Goal: Information Seeking & Learning: Learn about a topic

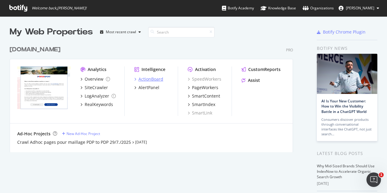
click at [160, 80] on div "ActionBoard" at bounding box center [151, 79] width 25 height 6
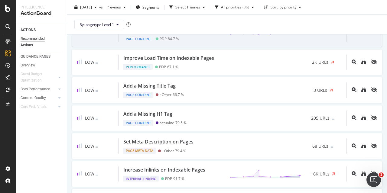
scroll to position [424, 0]
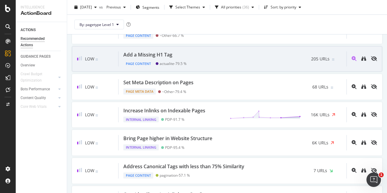
click at [188, 56] on div "Add a Missing H1 Tag Page Content actualite - 79.5 % 205 URLs" at bounding box center [233, 58] width 228 height 15
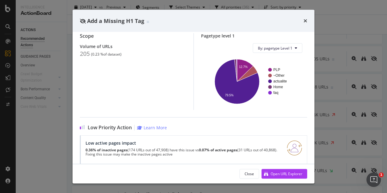
scroll to position [91, 0]
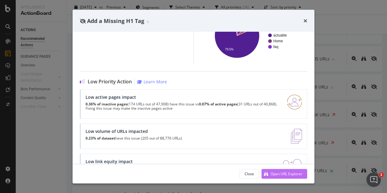
click at [280, 174] on div "Open URL Explorer" at bounding box center [287, 173] width 32 height 5
click at [303, 18] on div "Add a Missing H1 Tag" at bounding box center [193, 21] width 227 height 8
click at [304, 21] on icon "times" at bounding box center [306, 20] width 4 height 5
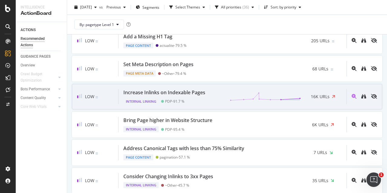
scroll to position [454, 0]
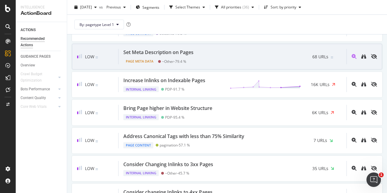
click at [218, 52] on div "Set Meta Description on Pages Page Meta Data ~Other - 79.4 % 68 URLs" at bounding box center [233, 56] width 228 height 15
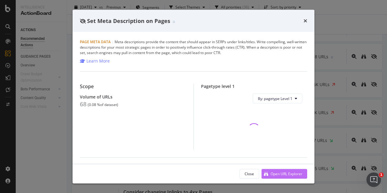
click at [288, 172] on div "Open URL Explorer" at bounding box center [287, 173] width 32 height 5
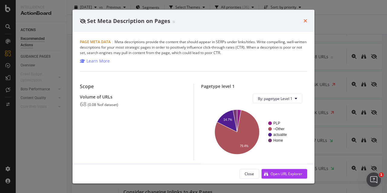
click at [304, 20] on icon "times" at bounding box center [306, 20] width 4 height 5
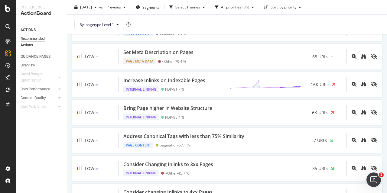
scroll to position [545, 0]
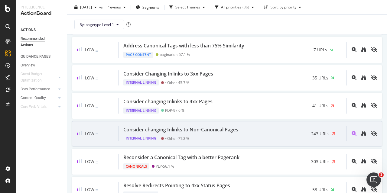
click at [237, 136] on div "Internal Linking ~Other - 71.2 %" at bounding box center [181, 137] width 117 height 8
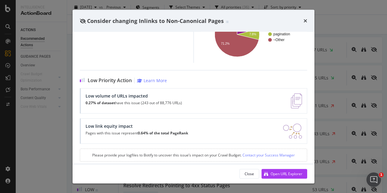
scroll to position [99, 0]
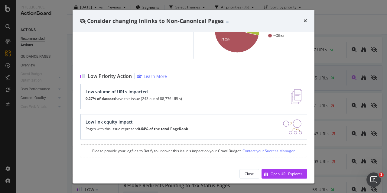
drag, startPoint x: 305, startPoint y: 19, endPoint x: 278, endPoint y: 66, distance: 53.5
click at [305, 20] on icon "times" at bounding box center [306, 20] width 4 height 5
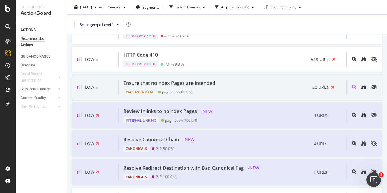
scroll to position [817, 0]
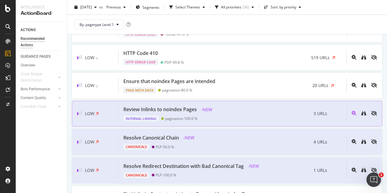
click at [222, 106] on div "Review Inlinks to noindex Pages - NEW Internal Linking pagination - 100.0 % 3 U…" at bounding box center [233, 114] width 228 height 16
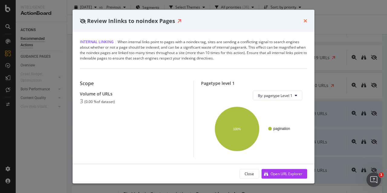
click at [307, 22] on icon "times" at bounding box center [306, 20] width 4 height 5
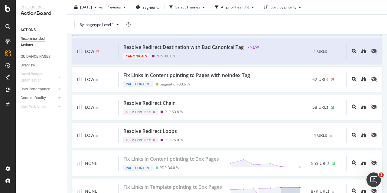
scroll to position [938, 0]
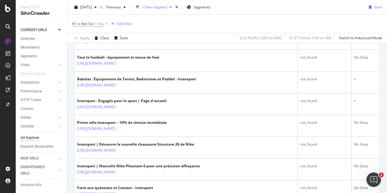
scroll to position [212, 0]
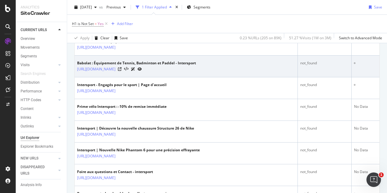
click at [142, 68] on icon at bounding box center [140, 69] width 4 height 4
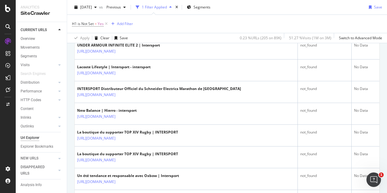
scroll to position [410, 0]
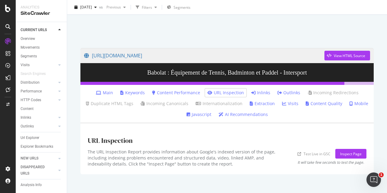
scroll to position [25, 0]
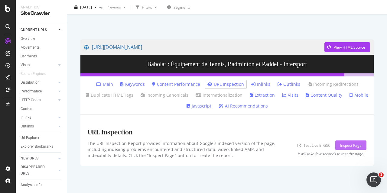
click at [351, 144] on div "Inspect Page" at bounding box center [350, 145] width 21 height 5
click at [310, 146] on link "Test Live in GSC" at bounding box center [314, 145] width 33 height 6
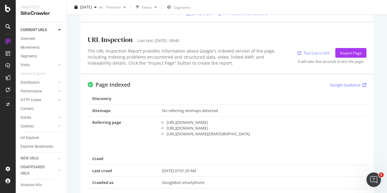
scroll to position [0, 0]
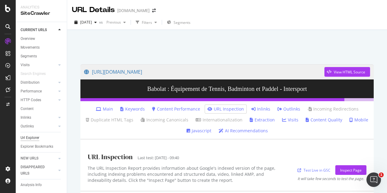
click at [37, 139] on div "Url Explorer" at bounding box center [30, 138] width 19 height 6
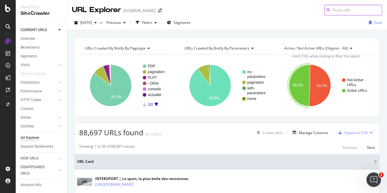
click at [334, 7] on input at bounding box center [353, 10] width 58 height 11
paste input "[URL][DOMAIN_NAME]"
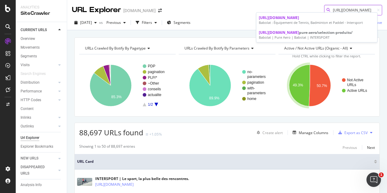
type input "[URL][DOMAIN_NAME]"
click at [299, 17] on span "[URL][DOMAIN_NAME]" at bounding box center [279, 17] width 40 height 5
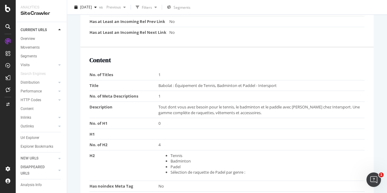
scroll to position [363, 0]
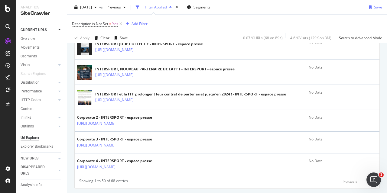
scroll to position [1143, 0]
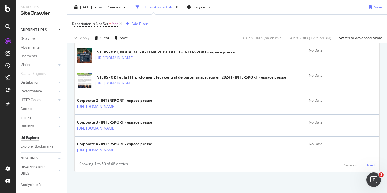
click at [367, 165] on div "Next" at bounding box center [371, 165] width 8 height 5
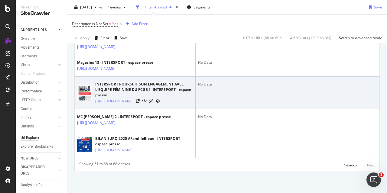
scroll to position [572, 0]
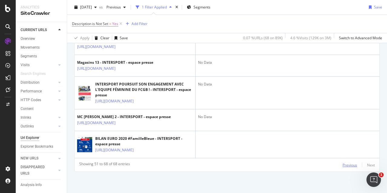
click at [343, 165] on div "Previous" at bounding box center [350, 165] width 15 height 5
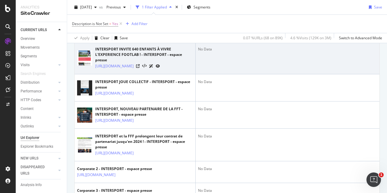
scroll to position [1101, 0]
